Goal: Transaction & Acquisition: Purchase product/service

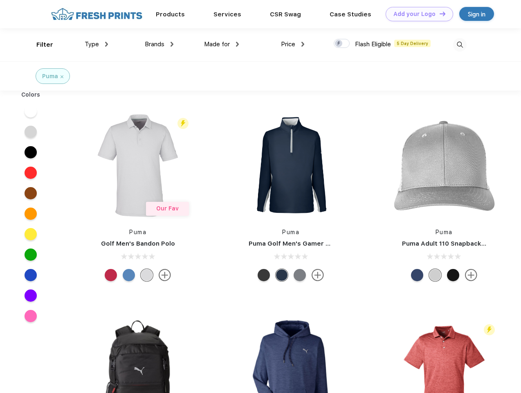
click at [416, 14] on link "Add your Logo Design Tool" at bounding box center [420, 14] width 68 height 14
click at [0, 0] on div "Design Tool" at bounding box center [0, 0] width 0 height 0
click at [439, 14] on link "Add your Logo Design Tool" at bounding box center [420, 14] width 68 height 14
click at [39, 45] on div "Filter" at bounding box center [44, 44] width 17 height 9
click at [97, 44] on span "Type" at bounding box center [92, 44] width 14 height 7
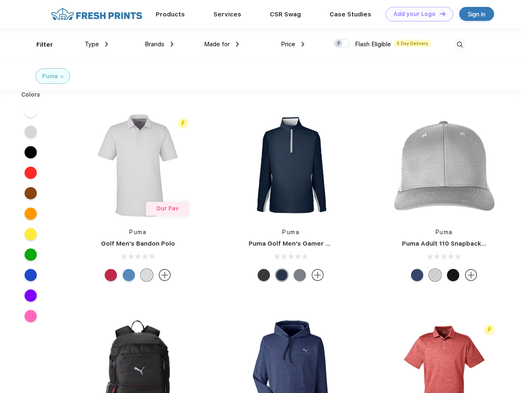
click at [159, 44] on span "Brands" at bounding box center [155, 44] width 20 height 7
click at [222, 44] on span "Made for" at bounding box center [217, 44] width 26 height 7
click at [293, 44] on span "Price" at bounding box center [288, 44] width 14 height 7
click at [342, 44] on div at bounding box center [342, 43] width 16 height 9
click at [339, 44] on input "checkbox" at bounding box center [336, 40] width 5 height 5
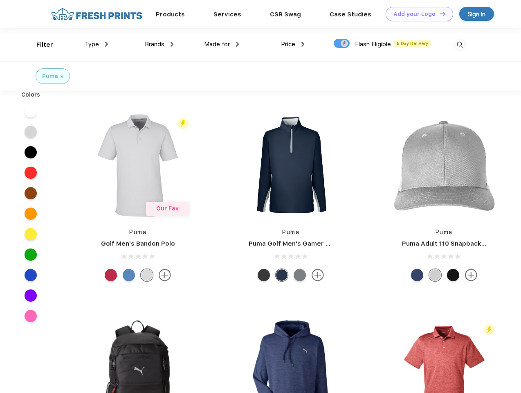
click at [460, 45] on img at bounding box center [460, 45] width 14 height 14
